Goal: Information Seeking & Learning: Check status

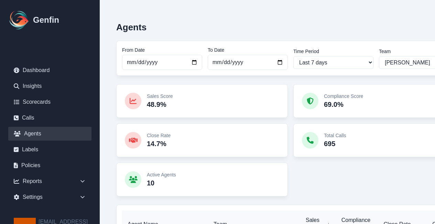
select select "2"
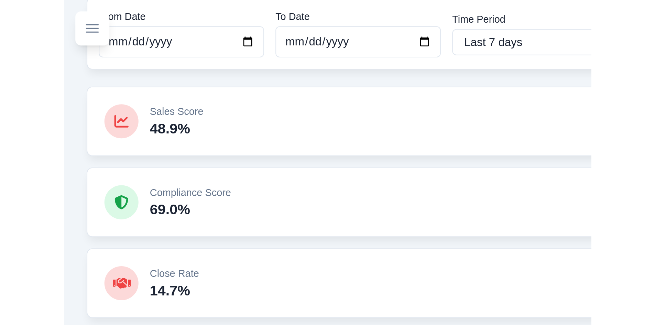
scroll to position [37, 0]
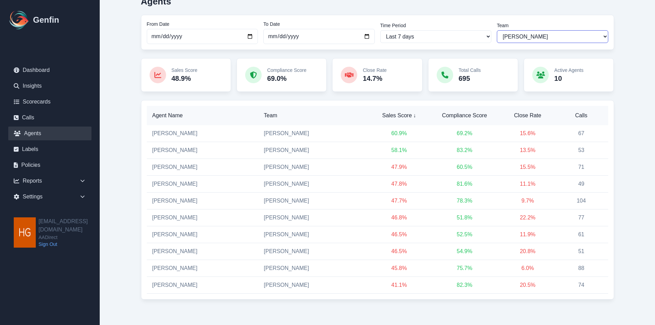
click at [435, 38] on select "All Teams [PERSON_NAME] Support" at bounding box center [552, 36] width 111 height 13
click at [178, 223] on link "[PERSON_NAME]" at bounding box center [174, 251] width 45 height 6
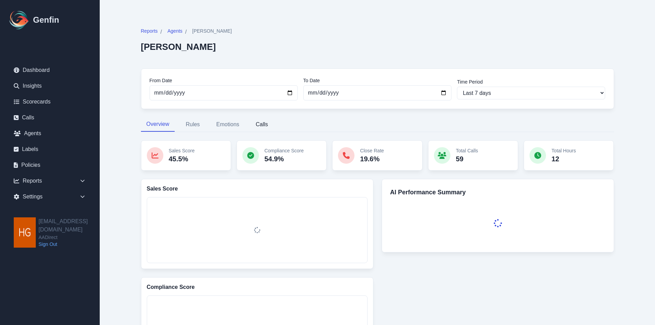
click at [261, 123] on button "Calls" at bounding box center [261, 124] width 23 height 14
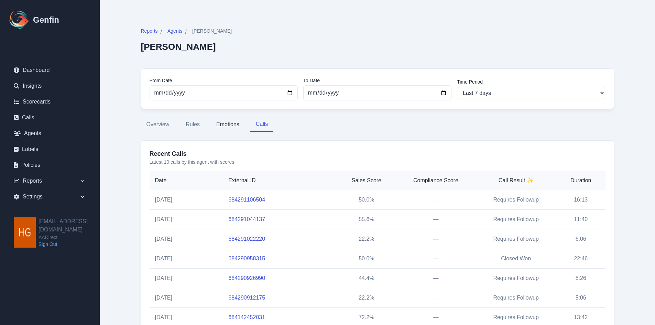
click at [227, 124] on button "Emotions" at bounding box center [228, 124] width 34 height 14
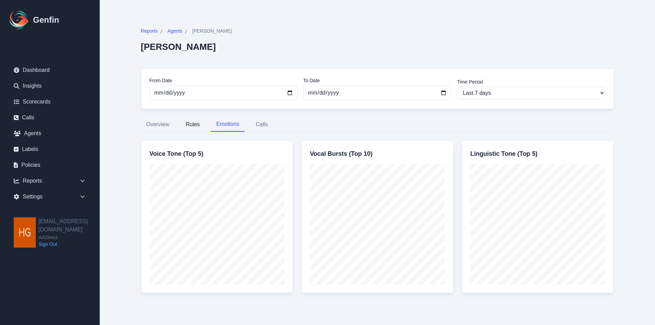
click at [190, 121] on button "Rules" at bounding box center [192, 124] width 25 height 14
select select "181"
select select "171"
select select "1129"
